Goal: Task Accomplishment & Management: Complete application form

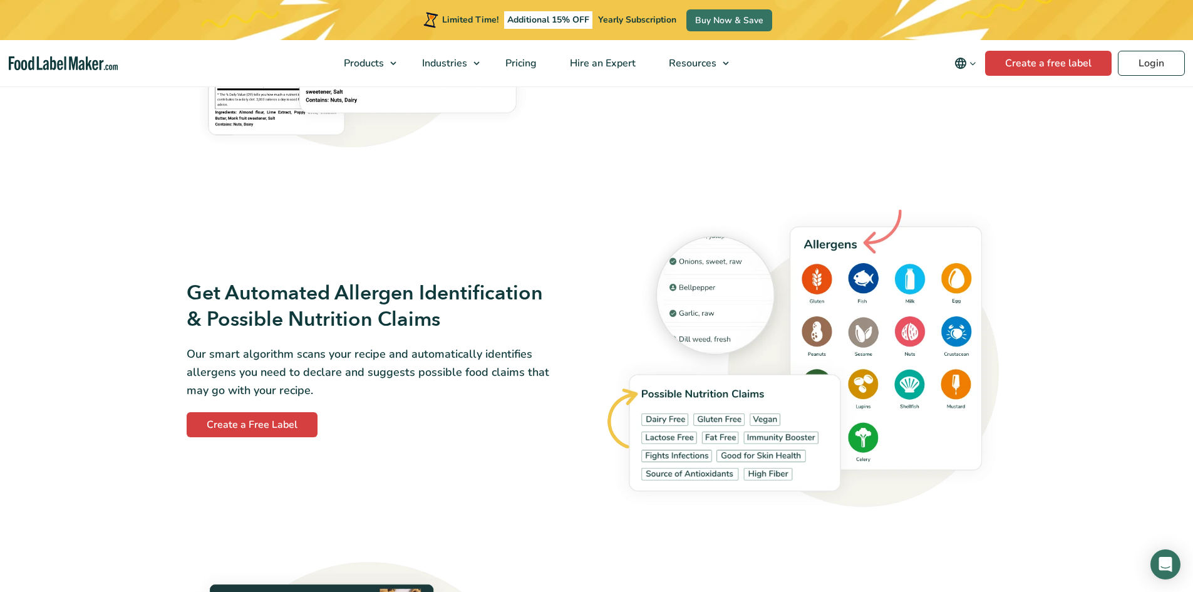
scroll to position [1252, 0]
click at [1022, 65] on link "Create a free label" at bounding box center [1048, 63] width 126 height 25
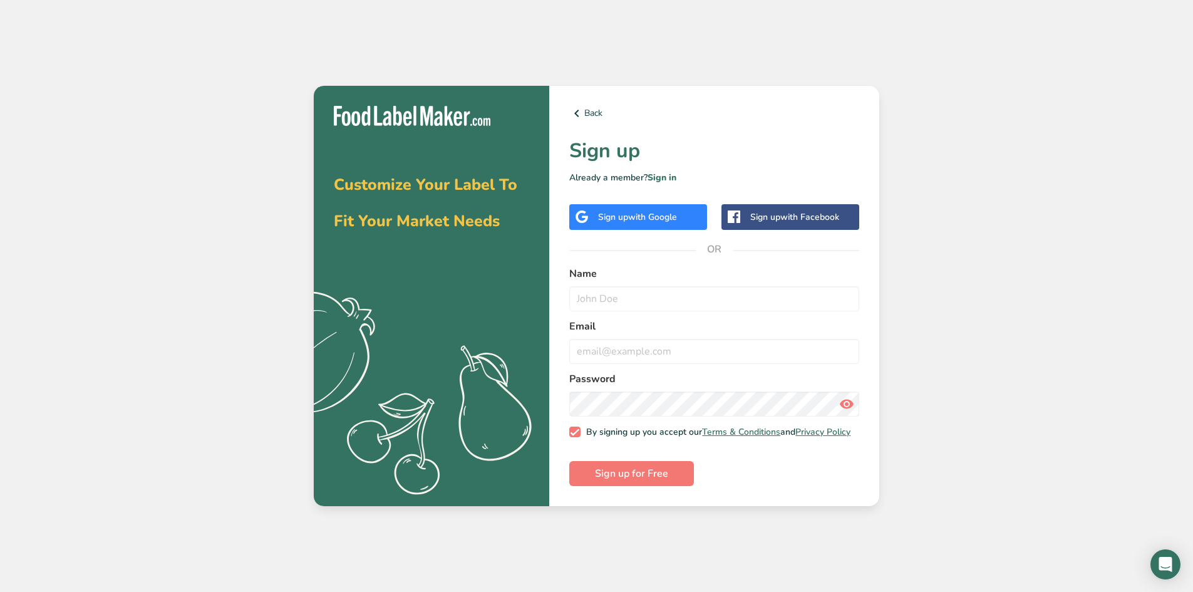
click at [677, 214] on span "with Google" at bounding box center [652, 217] width 49 height 12
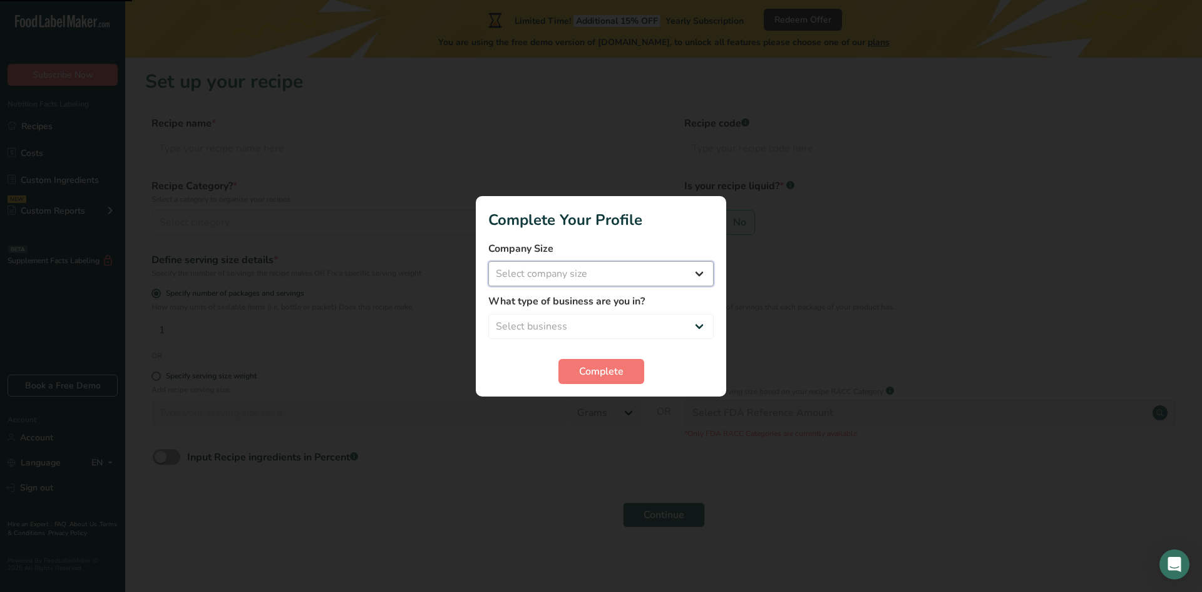
click at [600, 270] on select "Select company size Fewer than 10 Employees 10 to 50 Employees 51 to 500 Employ…" at bounding box center [600, 273] width 225 height 25
click at [610, 274] on select "Select company size Fewer than 10 Employees 10 to 50 Employees 51 to 500 Employ…" at bounding box center [600, 273] width 225 height 25
click at [630, 373] on button "Complete" at bounding box center [601, 371] width 86 height 25
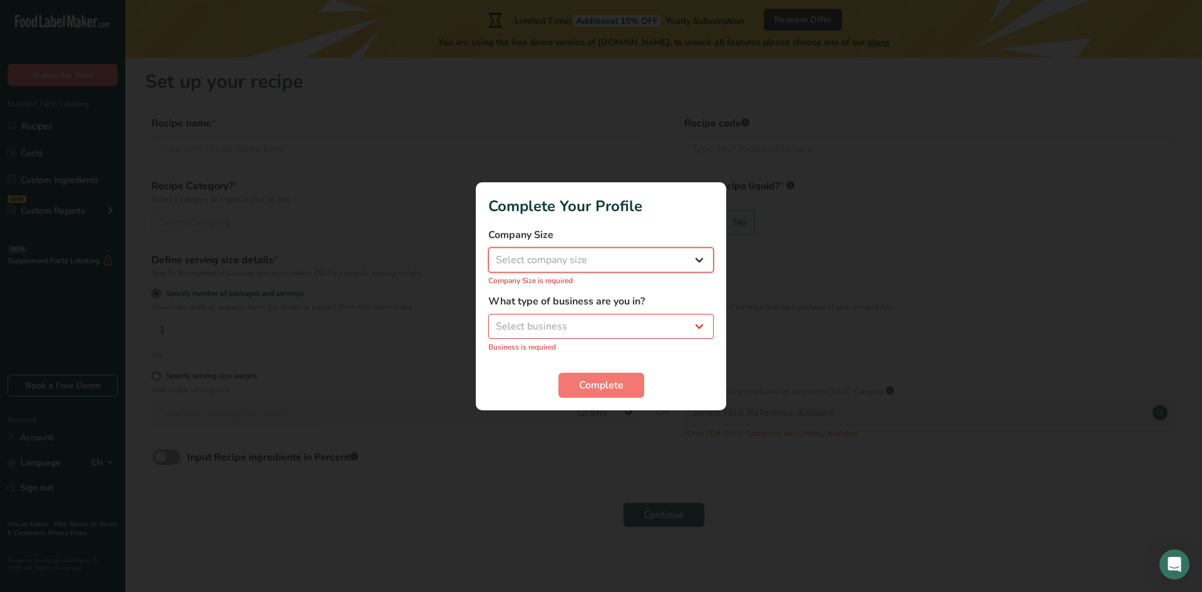
click at [579, 255] on select "Select company size Fewer than 10 Employees 10 to 50 Employees 51 to 500 Employ…" at bounding box center [600, 259] width 225 height 25
select select "1"
click at [488, 254] on select "Select company size Fewer than 10 Employees 10 to 50 Employees 51 to 500 Employ…" at bounding box center [600, 259] width 225 height 25
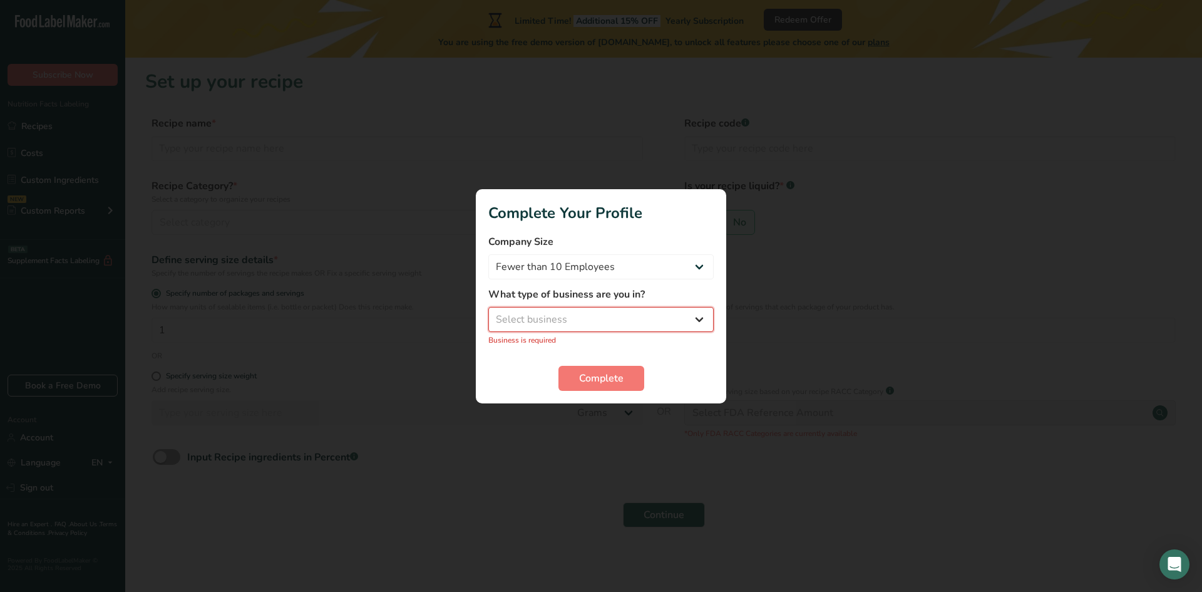
click at [597, 314] on select "Select business Packaged Food Manufacturer Restaurant & Cafe Bakery Meal Plans …" at bounding box center [600, 319] width 225 height 25
select select "1"
click at [488, 313] on select "Select business Packaged Food Manufacturer Restaurant & Cafe Bakery Meal Plans …" at bounding box center [600, 319] width 225 height 25
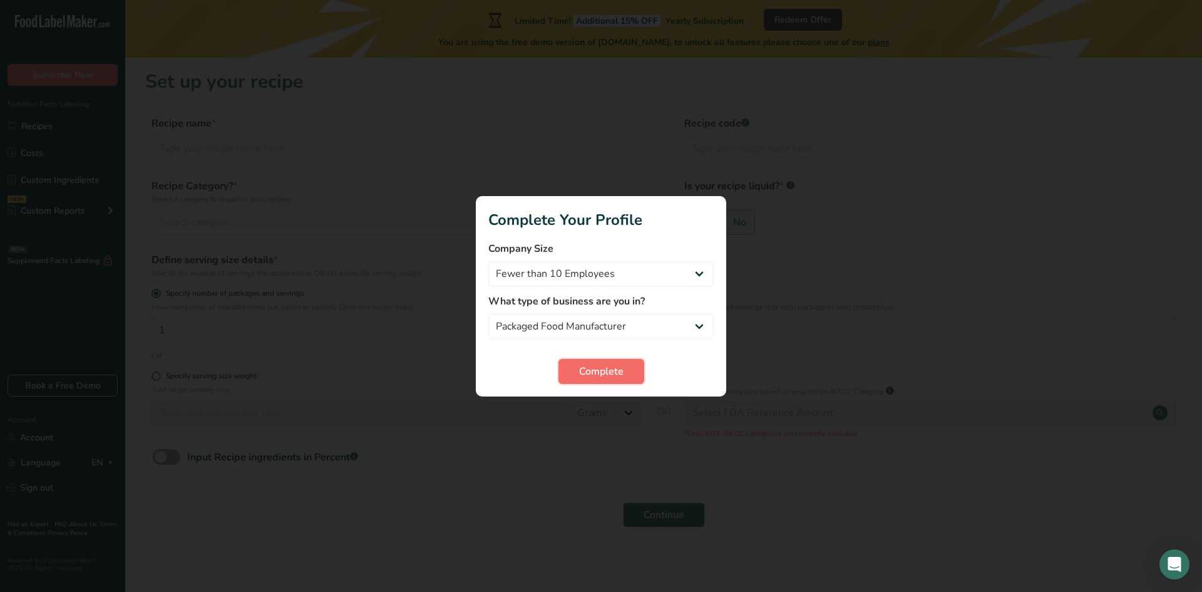
click at [608, 374] on span "Complete" at bounding box center [601, 371] width 44 height 15
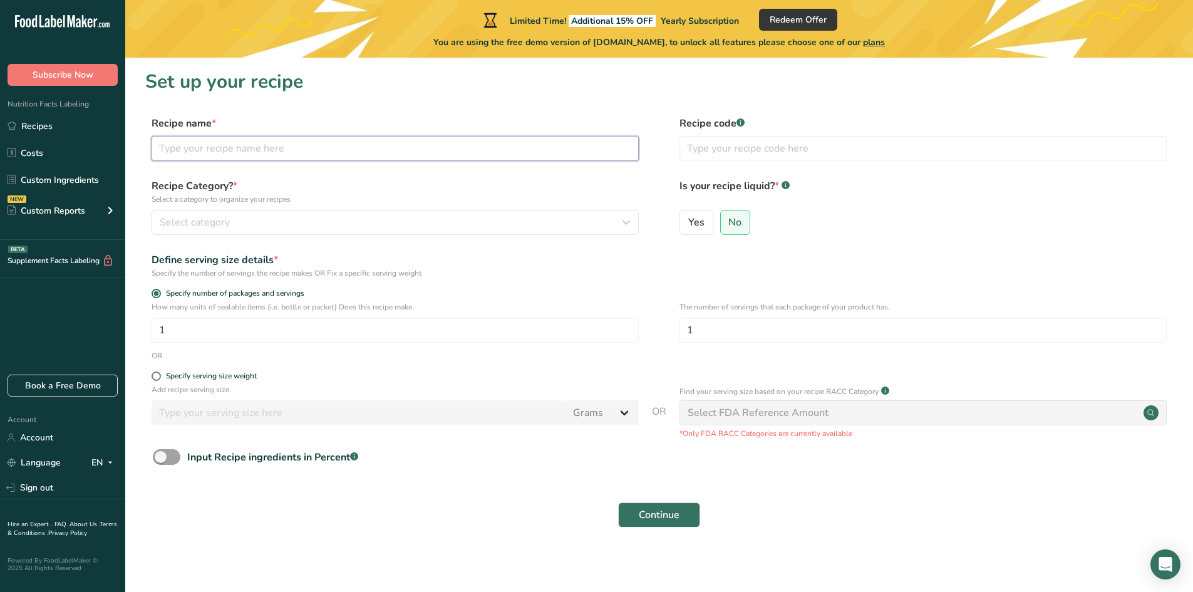
click at [326, 148] on input "text" at bounding box center [395, 148] width 487 height 25
click at [310, 226] on div "Select category" at bounding box center [391, 222] width 463 height 15
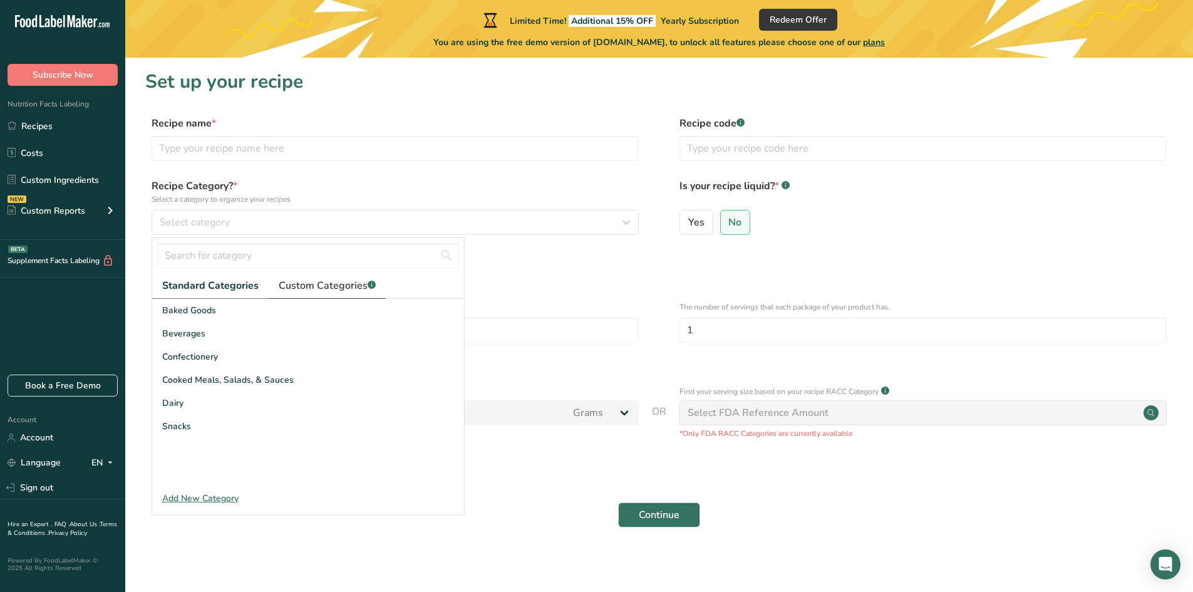
click at [343, 282] on span "Custom Categories .a-a{fill:#347362;}.b-a{fill:#fff;}" at bounding box center [327, 285] width 97 height 15
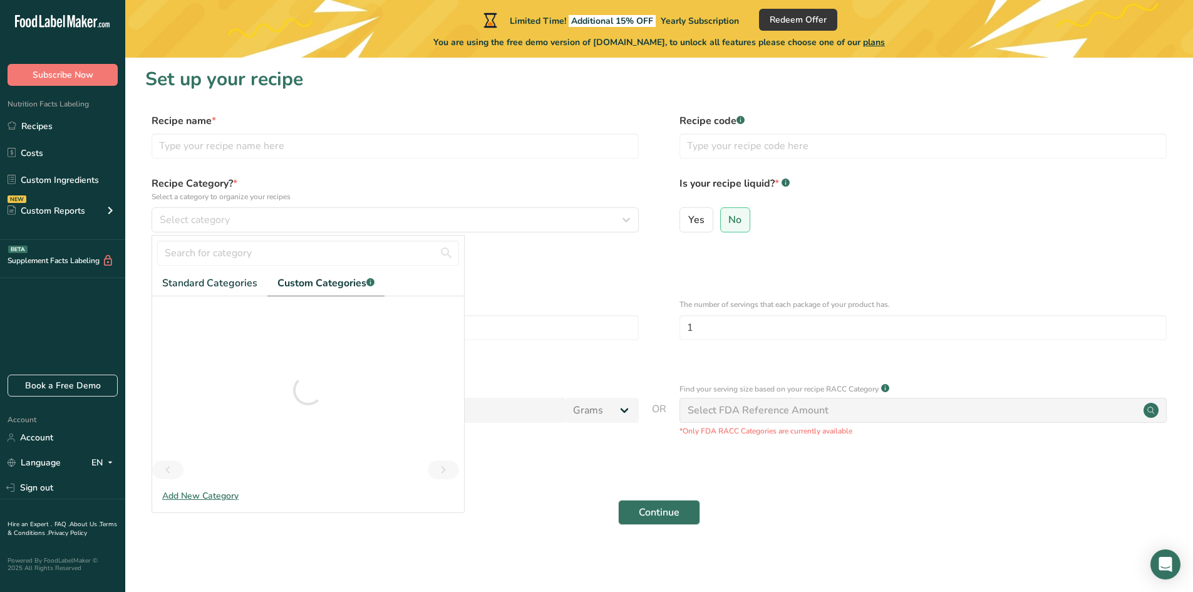
scroll to position [3, 0]
click at [206, 280] on span "Standard Categories" at bounding box center [209, 282] width 95 height 15
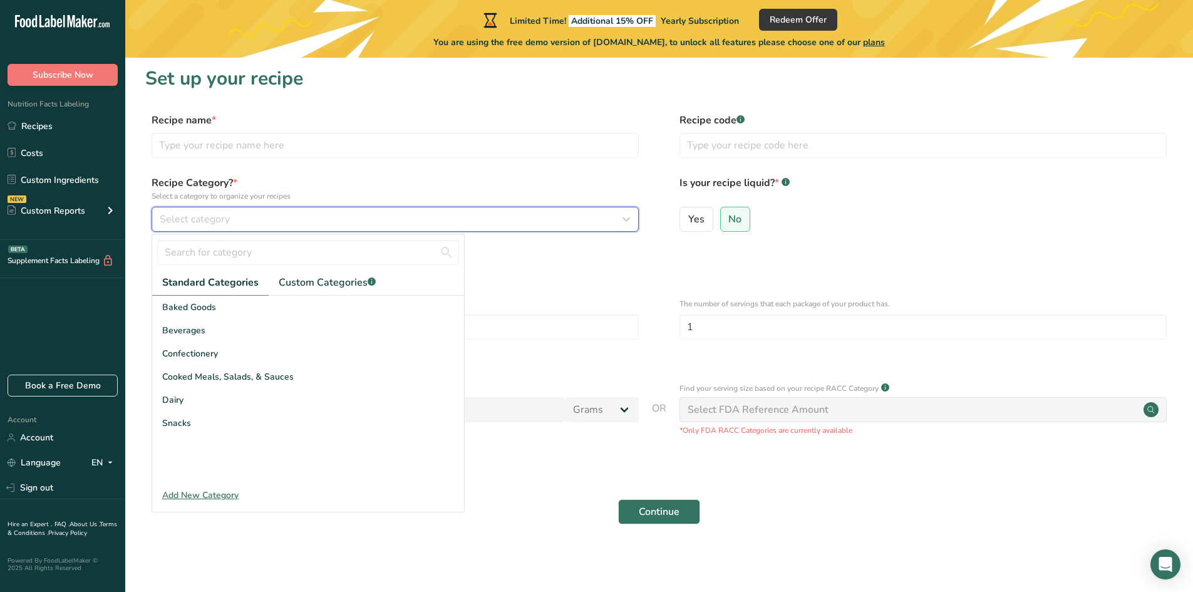
click at [282, 216] on div "Select category" at bounding box center [391, 219] width 463 height 15
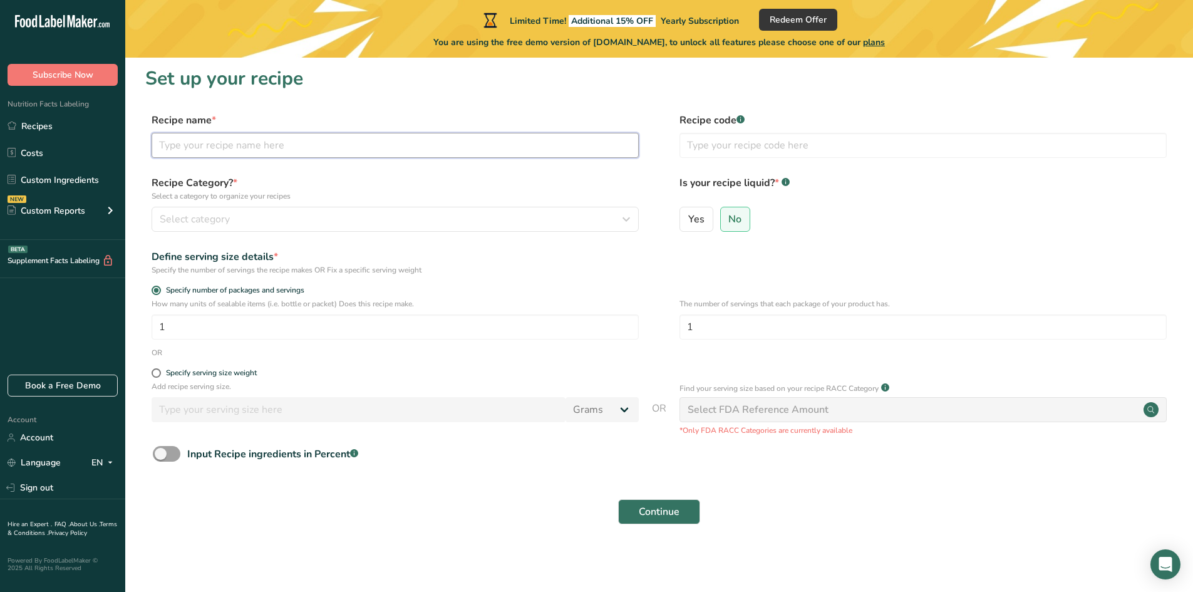
click at [314, 149] on input "text" at bounding box center [395, 145] width 487 height 25
click at [830, 145] on input "text" at bounding box center [922, 145] width 487 height 25
click at [862, 235] on div "Yes No" at bounding box center [922, 223] width 487 height 33
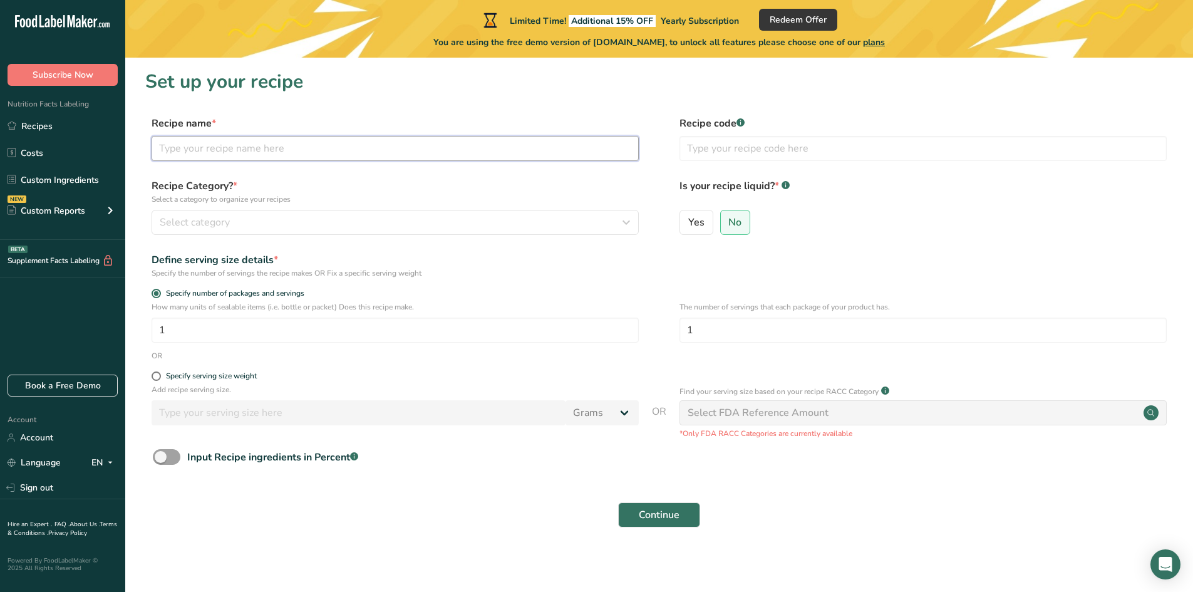
click at [261, 150] on input "text" at bounding box center [395, 148] width 487 height 25
click at [207, 126] on label "Recipe name *" at bounding box center [395, 123] width 487 height 15
click at [214, 122] on label "Recipe name *" at bounding box center [395, 123] width 487 height 15
click at [212, 121] on span "*" at bounding box center [214, 123] width 4 height 14
click at [260, 150] on input "text" at bounding box center [395, 148] width 487 height 25
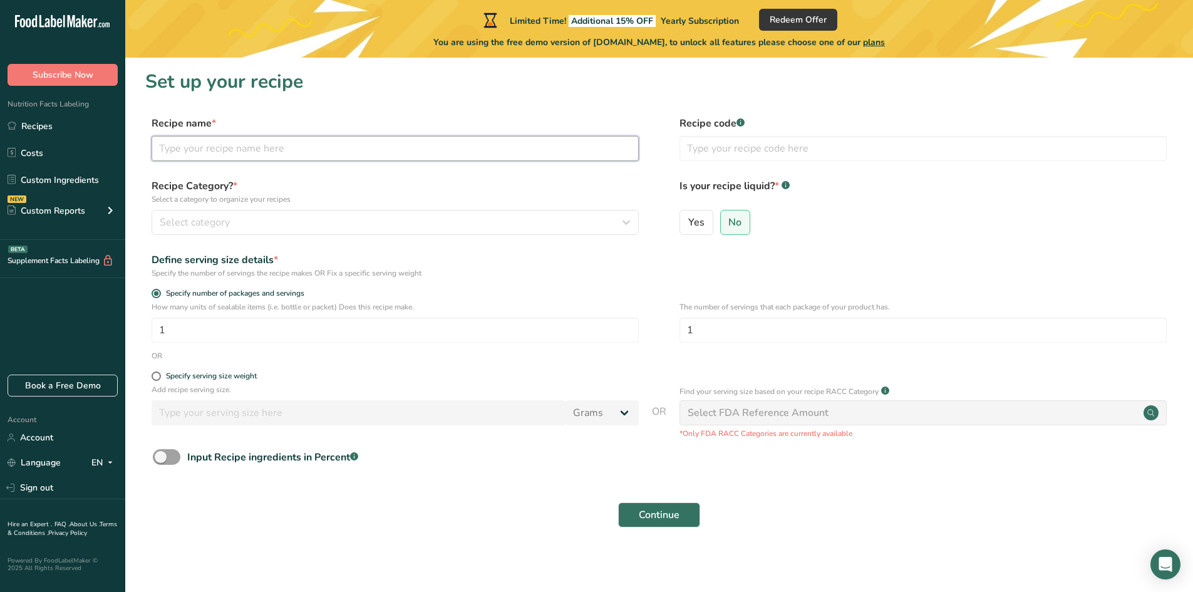
click at [268, 141] on input "text" at bounding box center [395, 148] width 487 height 25
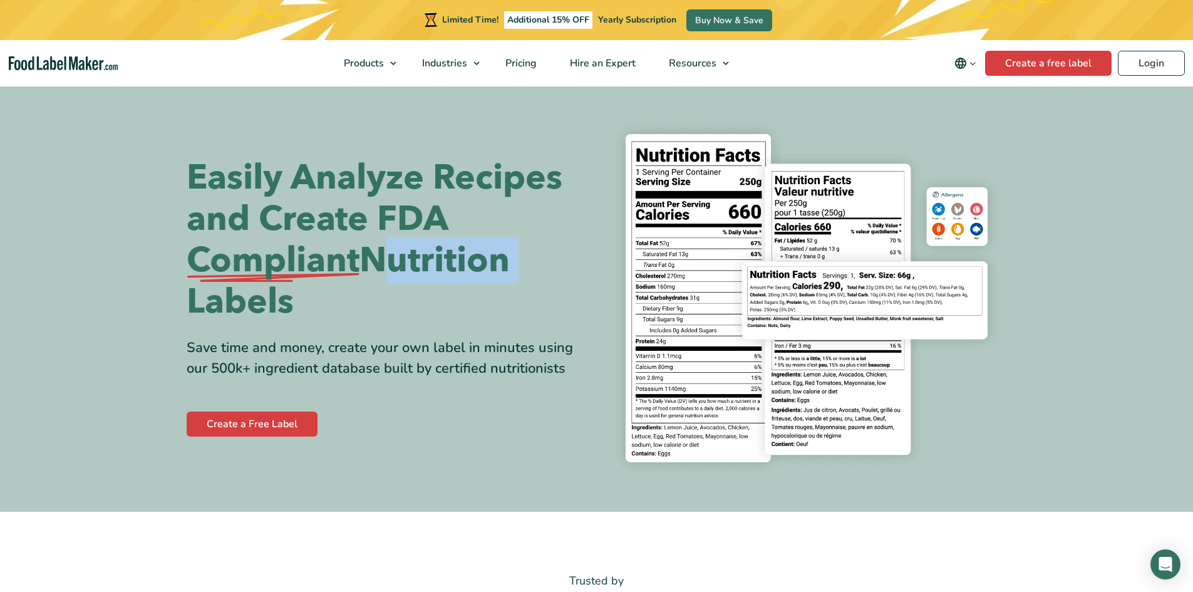
drag, startPoint x: 372, startPoint y: 259, endPoint x: 518, endPoint y: 264, distance: 146.6
click at [518, 264] on h1 "Easily Analyze Recipes and Create FDA Compliant Nutrition Labels" at bounding box center [387, 239] width 401 height 165
copy h1 "Nutrition"
